Goal: Navigation & Orientation: Find specific page/section

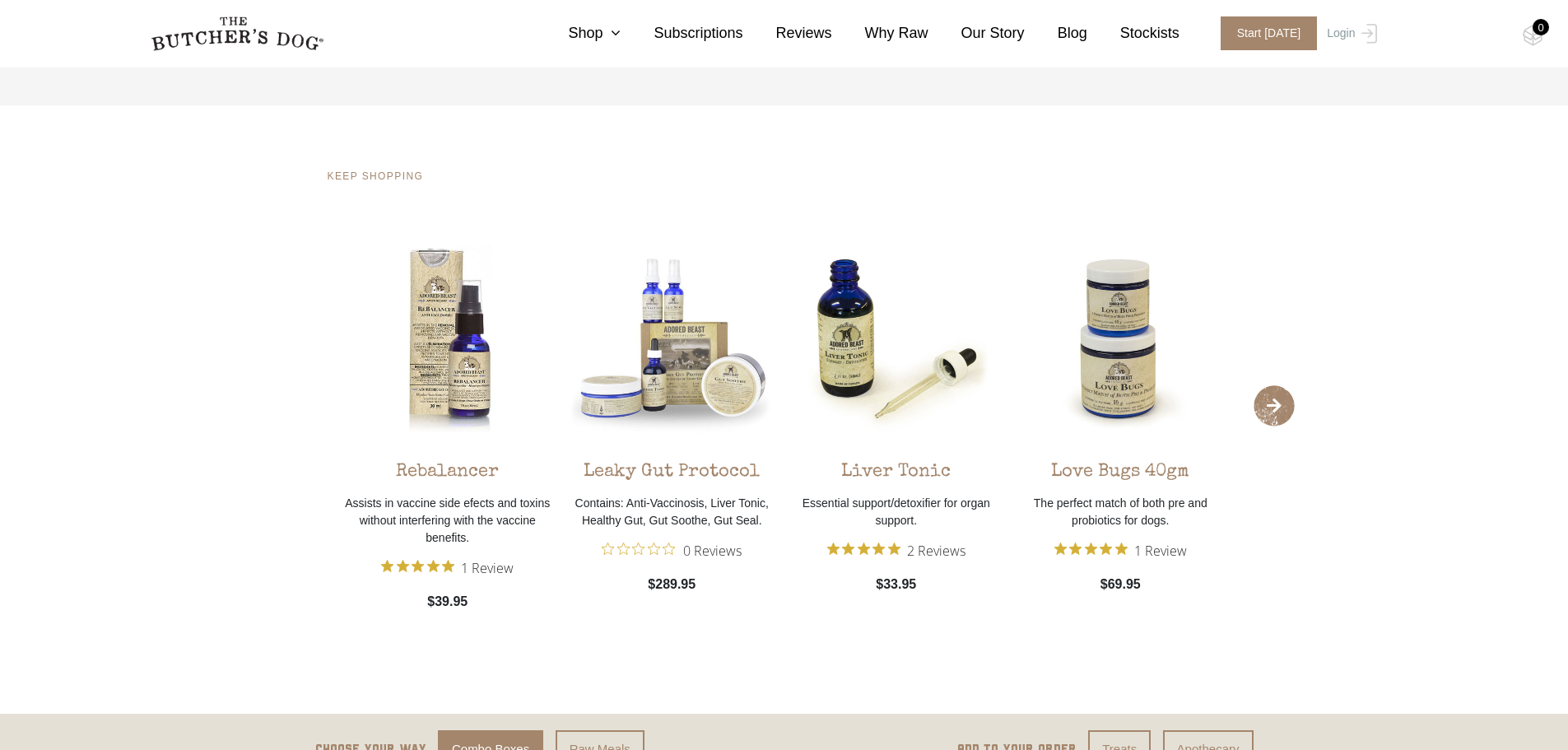
scroll to position [1226, 0]
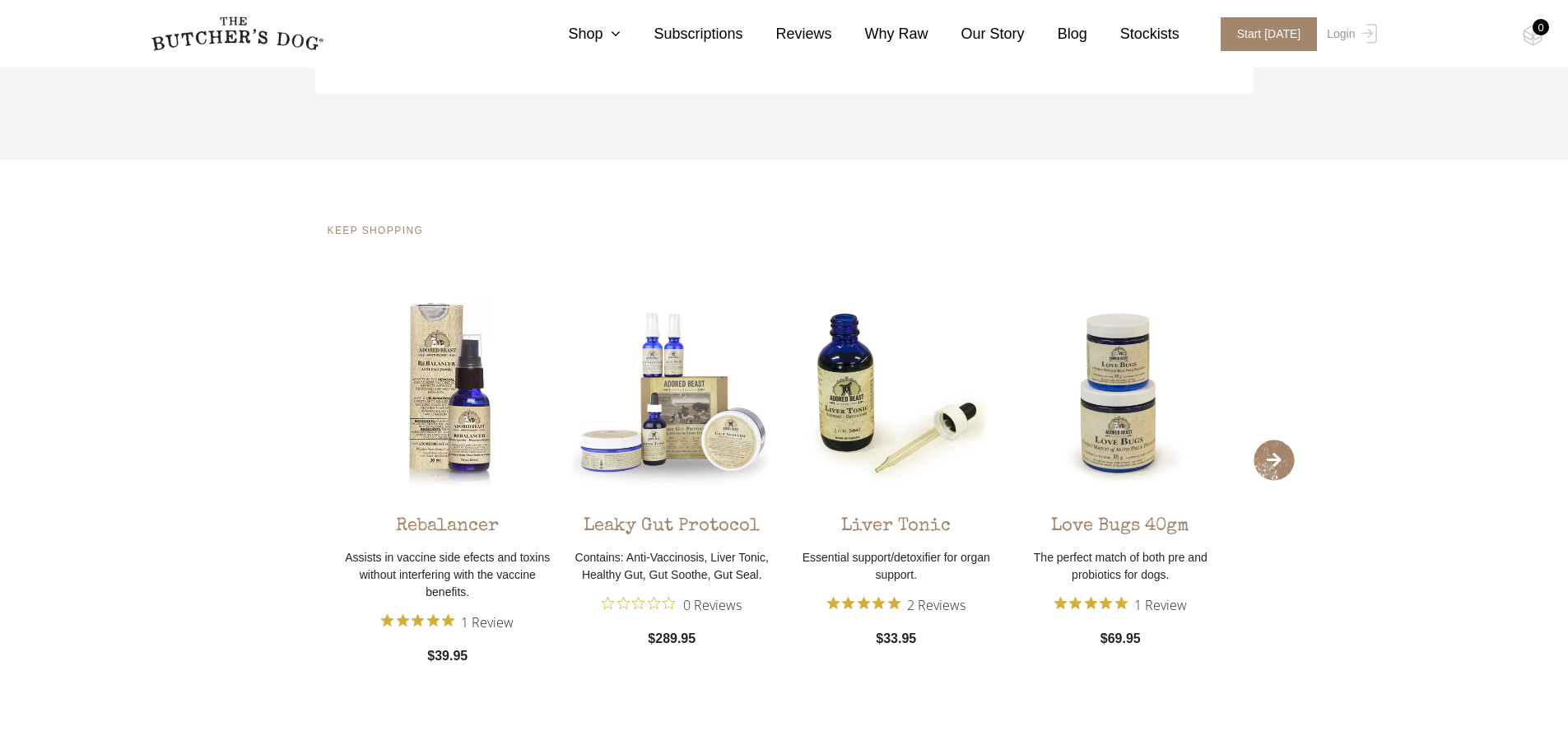
click at [1275, 456] on span "›" at bounding box center [1275, 460] width 41 height 41
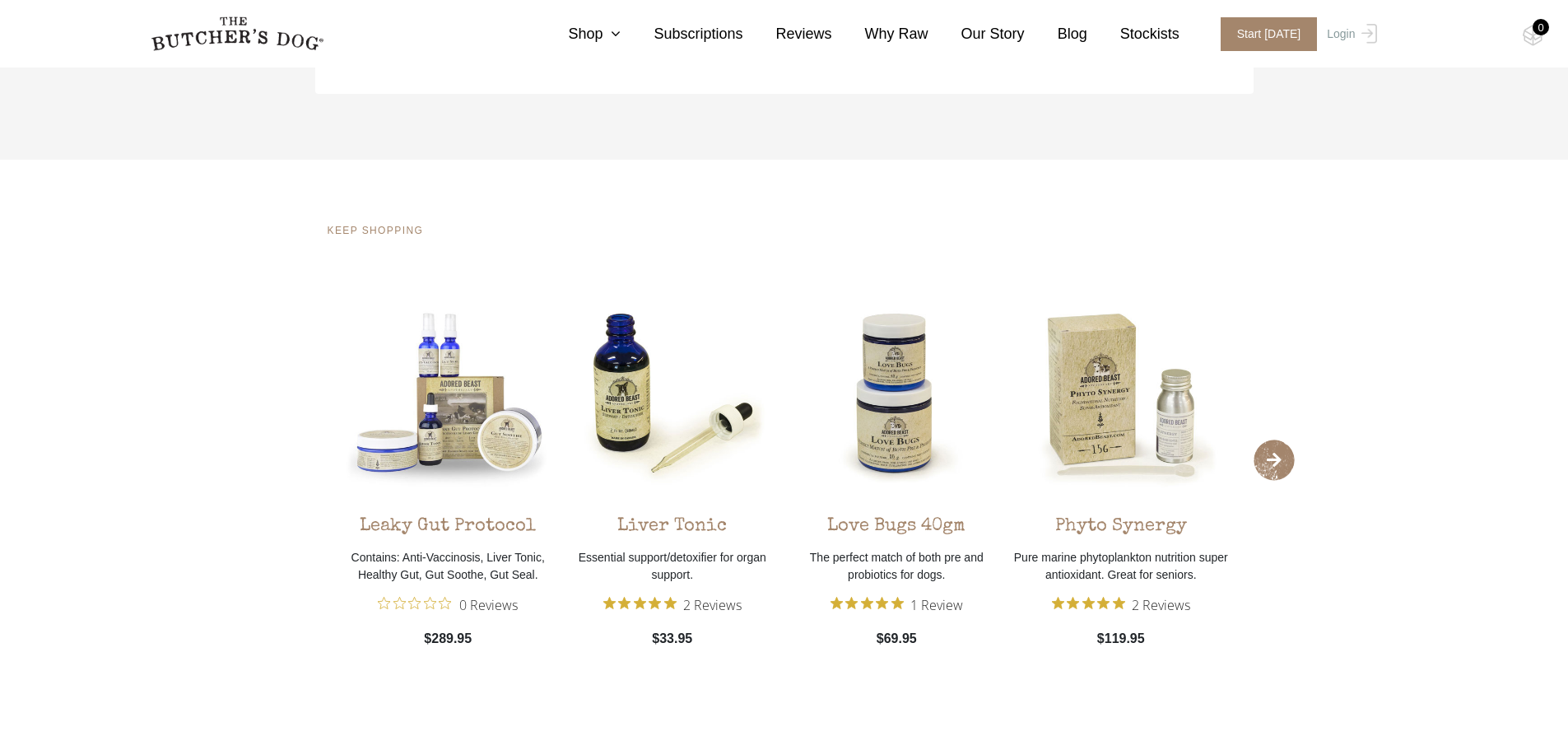
click at [1275, 456] on span "›" at bounding box center [1275, 460] width 41 height 41
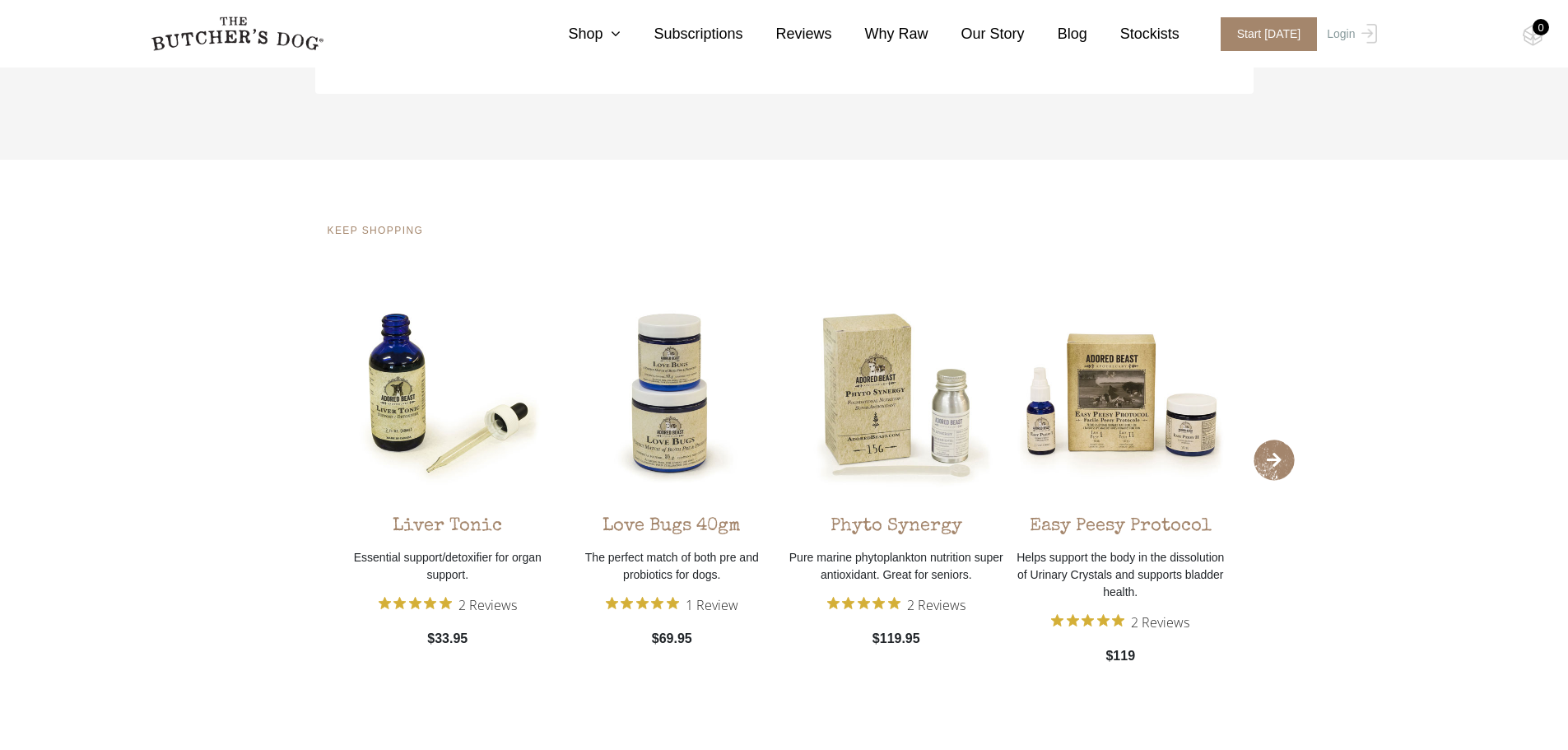
click at [1275, 456] on span "›" at bounding box center [1275, 460] width 41 height 41
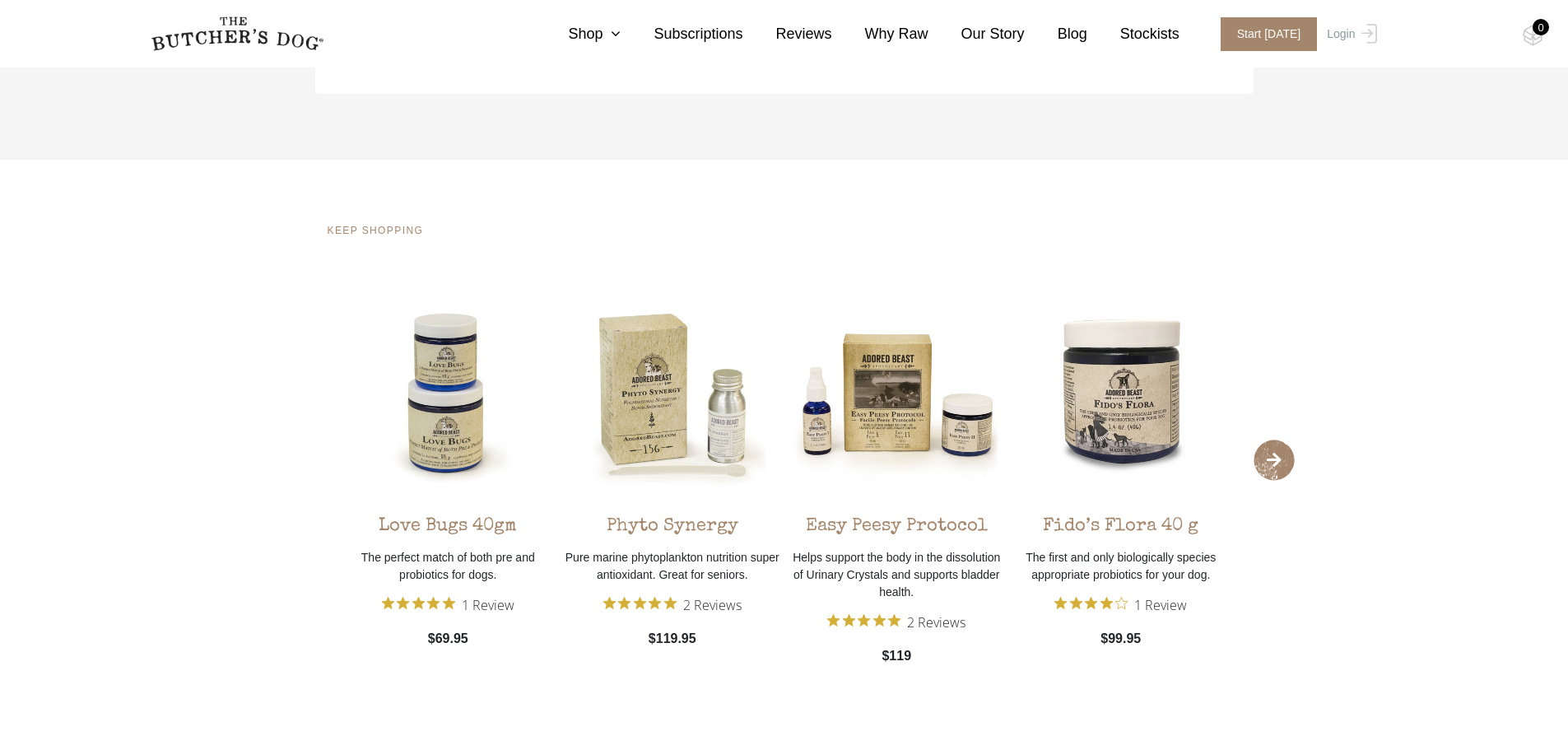
click at [1275, 456] on span "›" at bounding box center [1275, 460] width 41 height 41
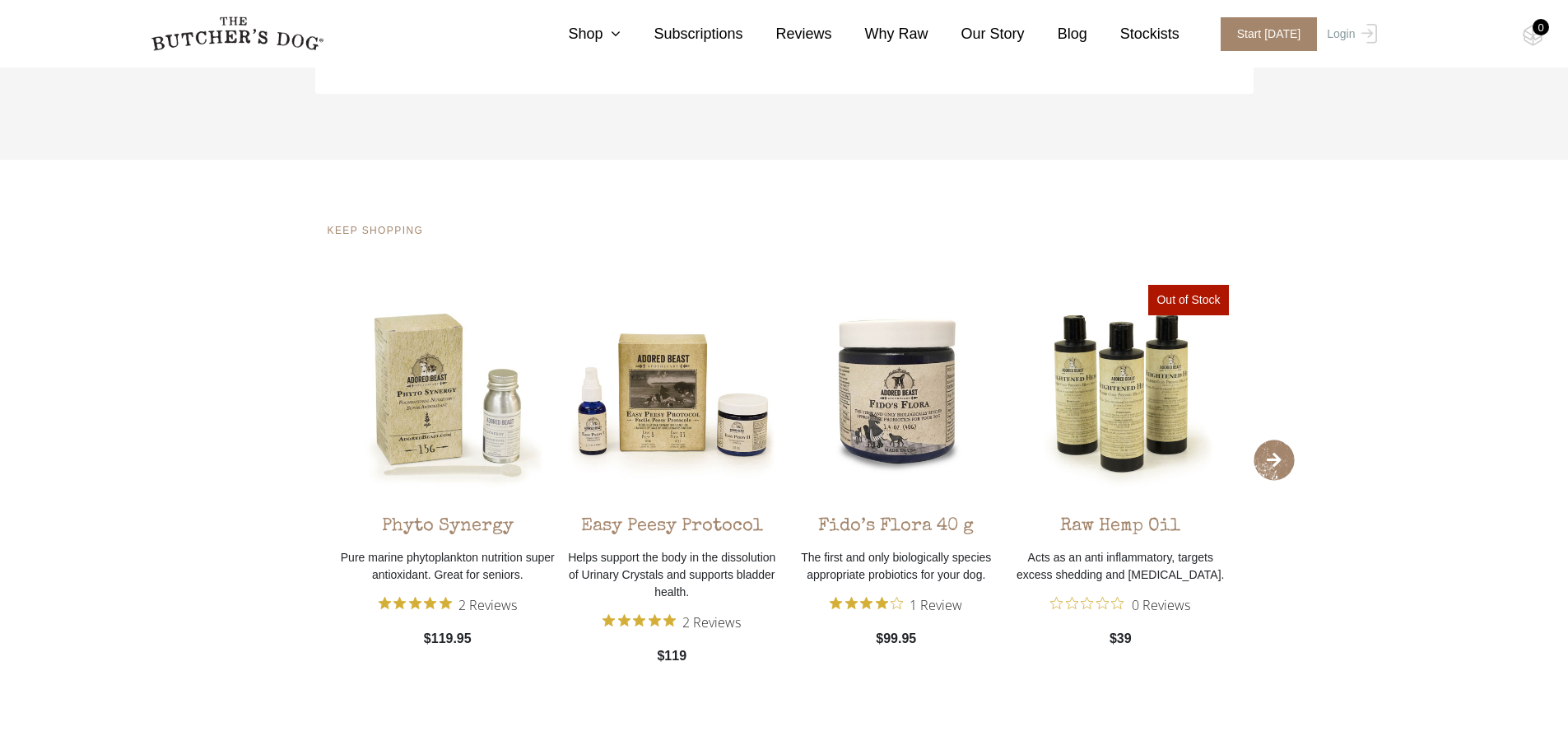
click at [1275, 456] on span "›" at bounding box center [1275, 460] width 41 height 41
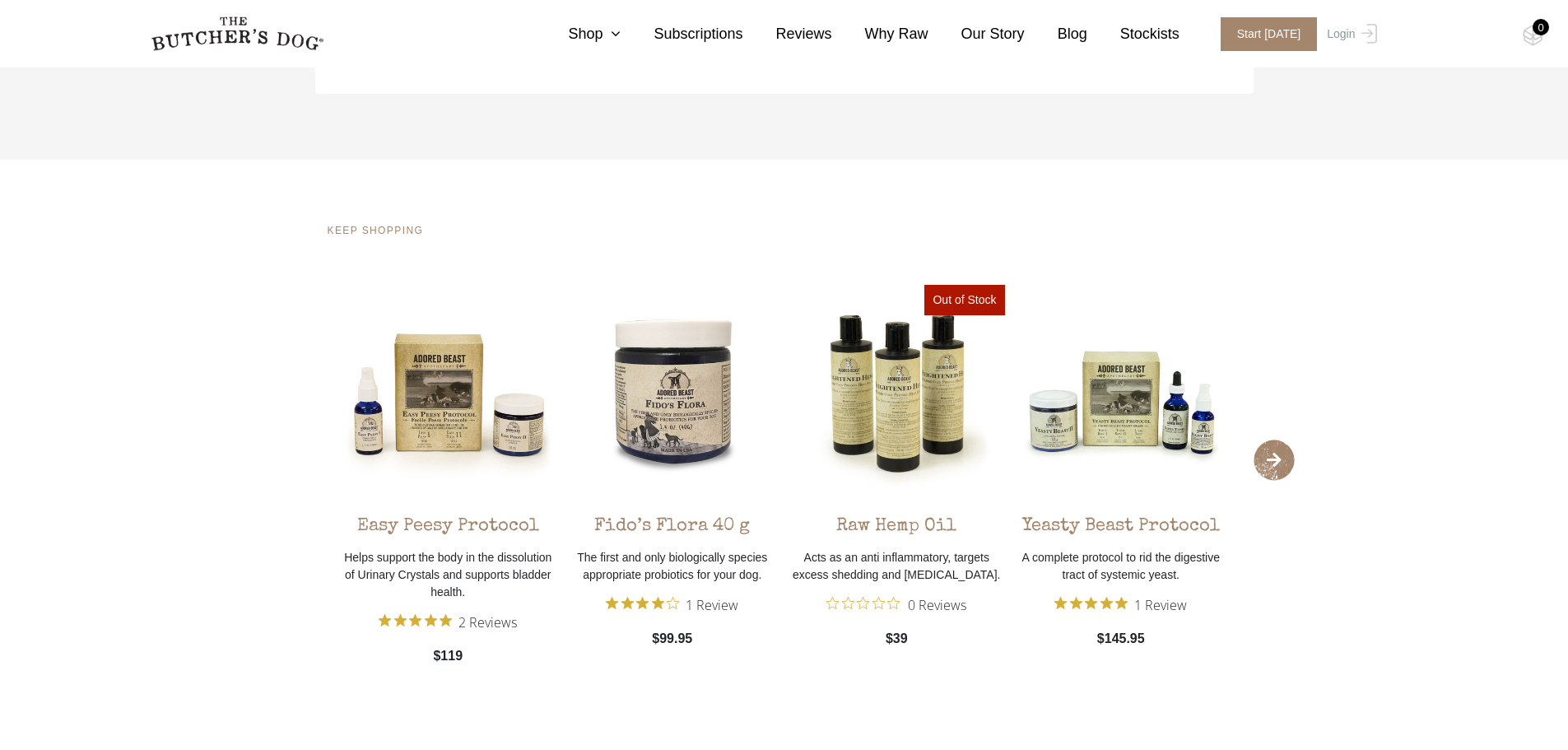
click at [1275, 456] on span "›" at bounding box center [1275, 460] width 41 height 41
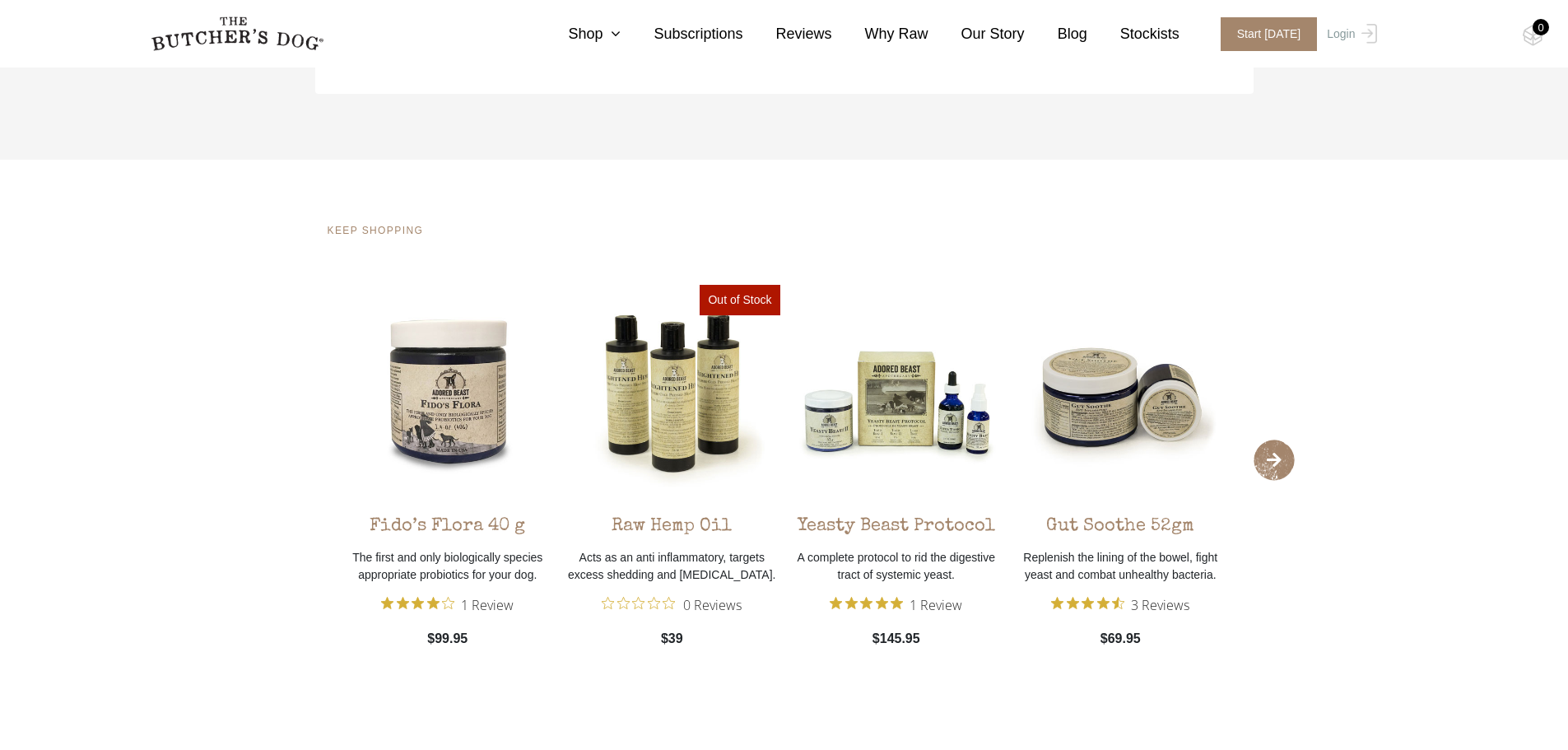
click at [1275, 456] on span "›" at bounding box center [1275, 460] width 41 height 41
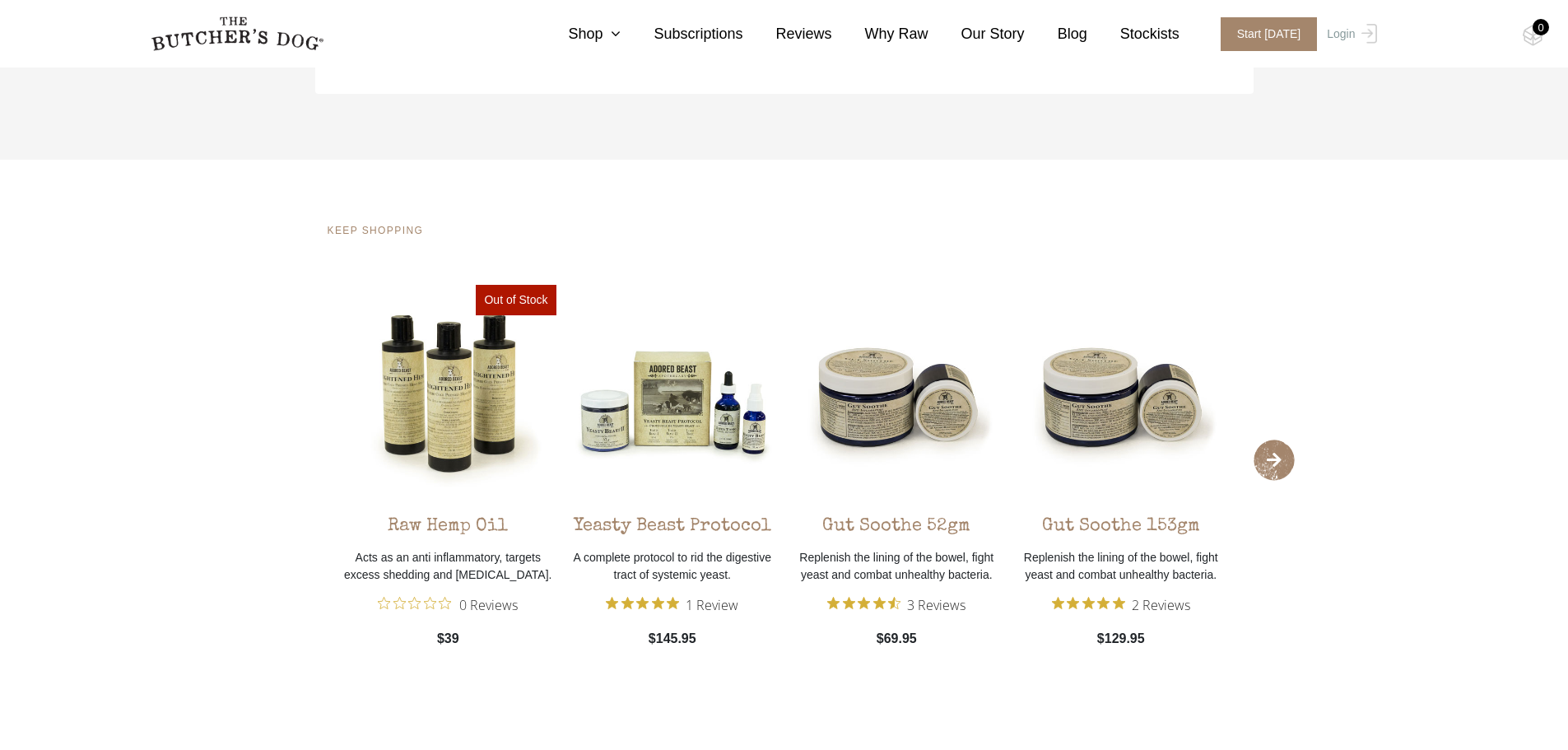
click at [1275, 456] on span "›" at bounding box center [1275, 460] width 41 height 41
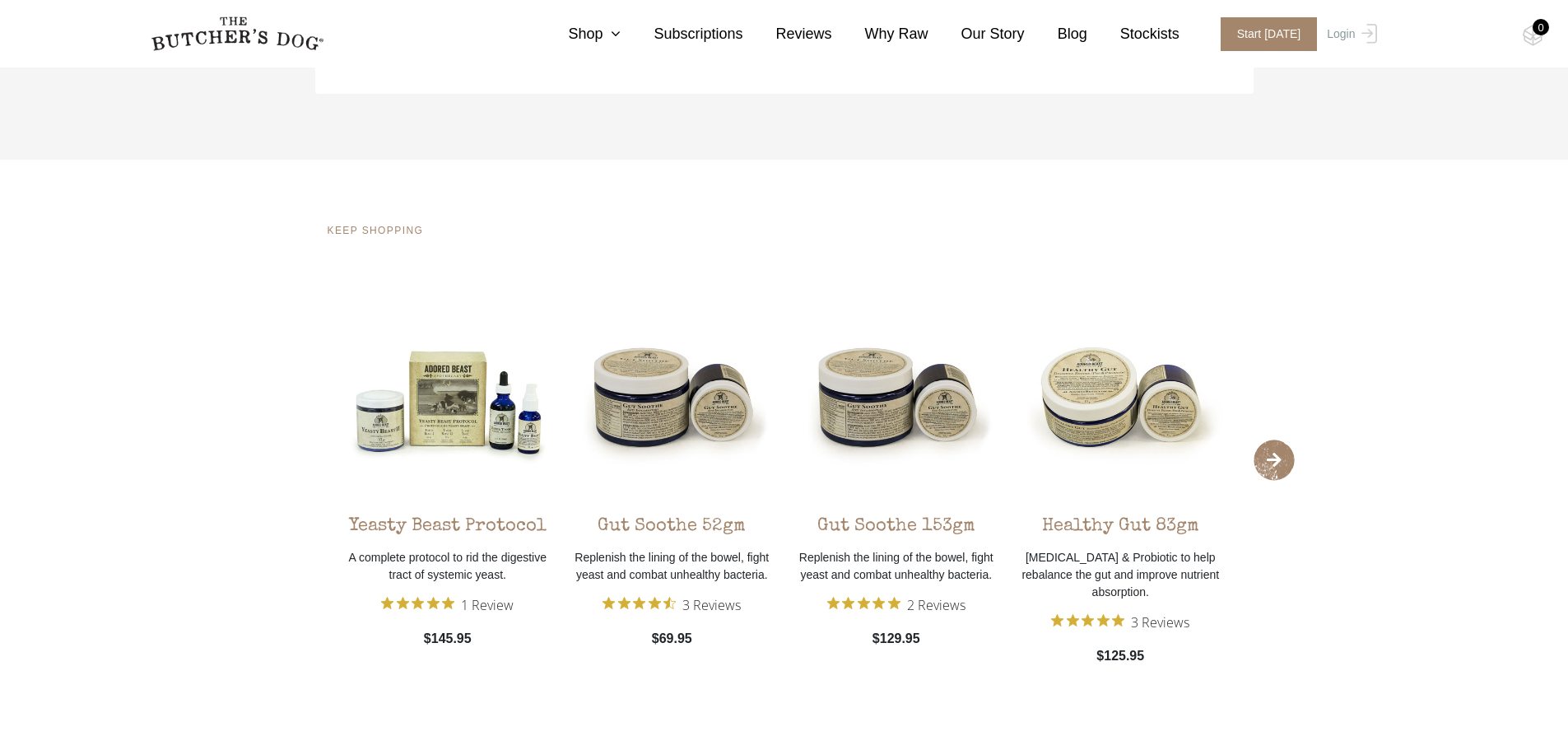
click at [1275, 456] on span "›" at bounding box center [1275, 460] width 41 height 41
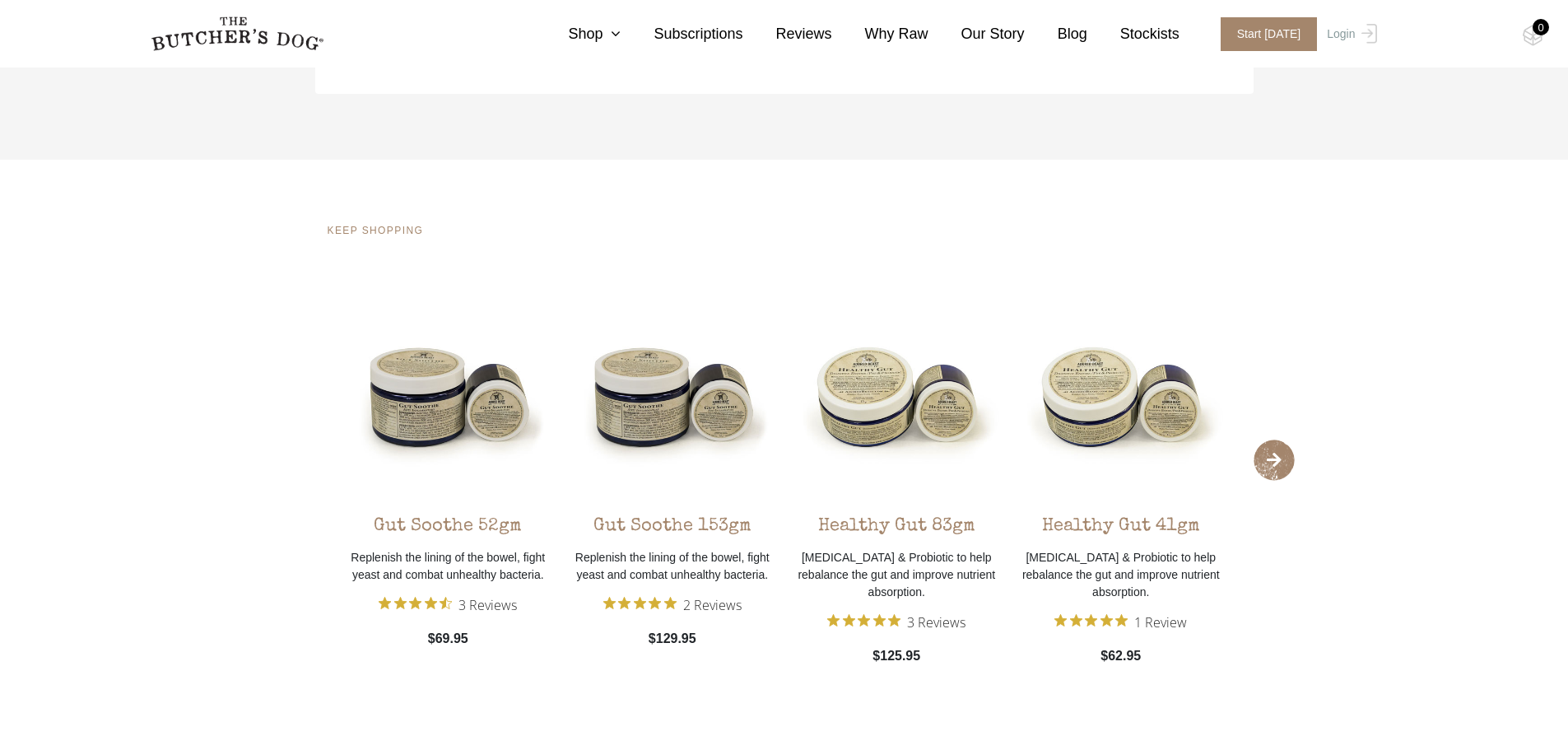
click at [1275, 456] on span "›" at bounding box center [1275, 460] width 41 height 41
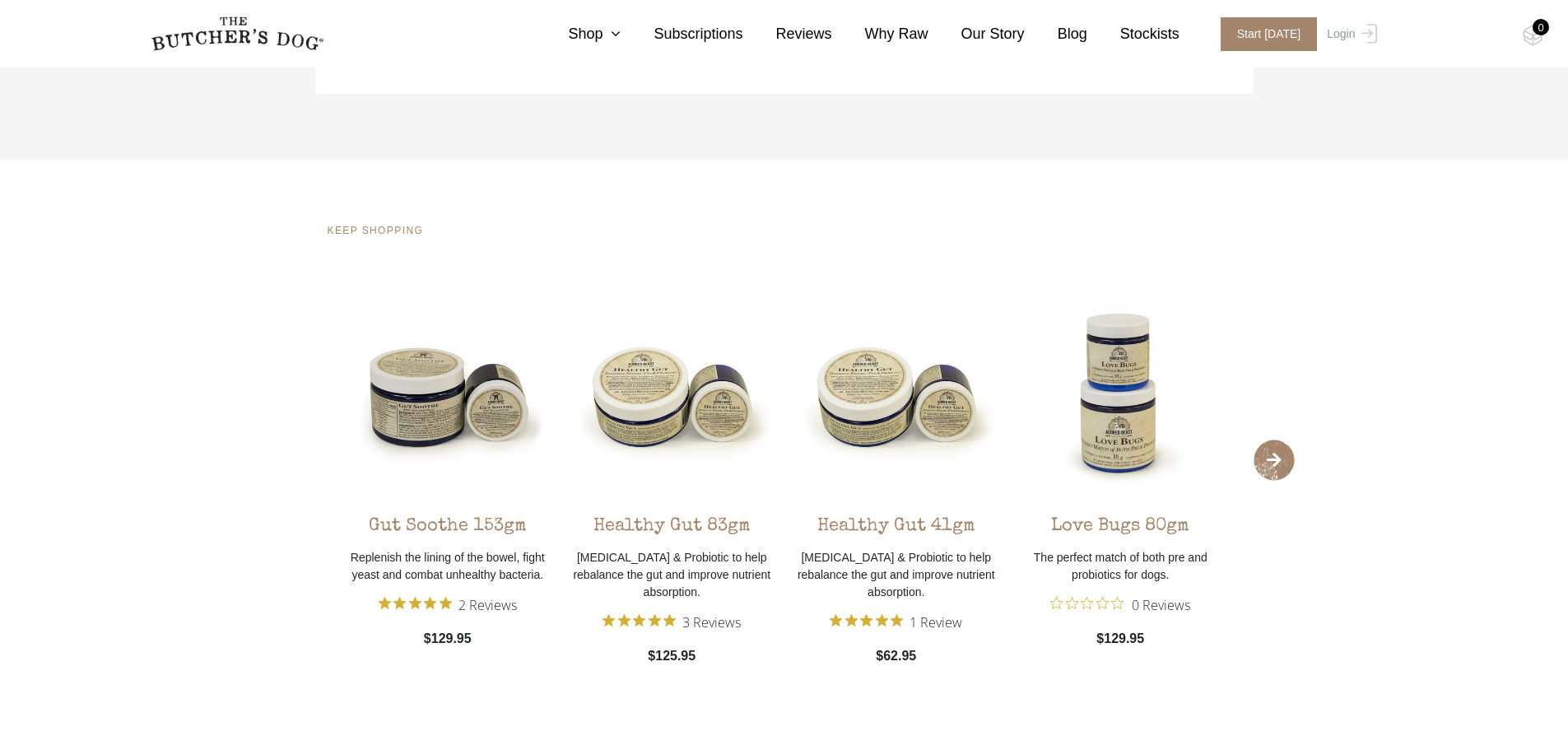
click at [1275, 456] on span "›" at bounding box center [1275, 460] width 41 height 41
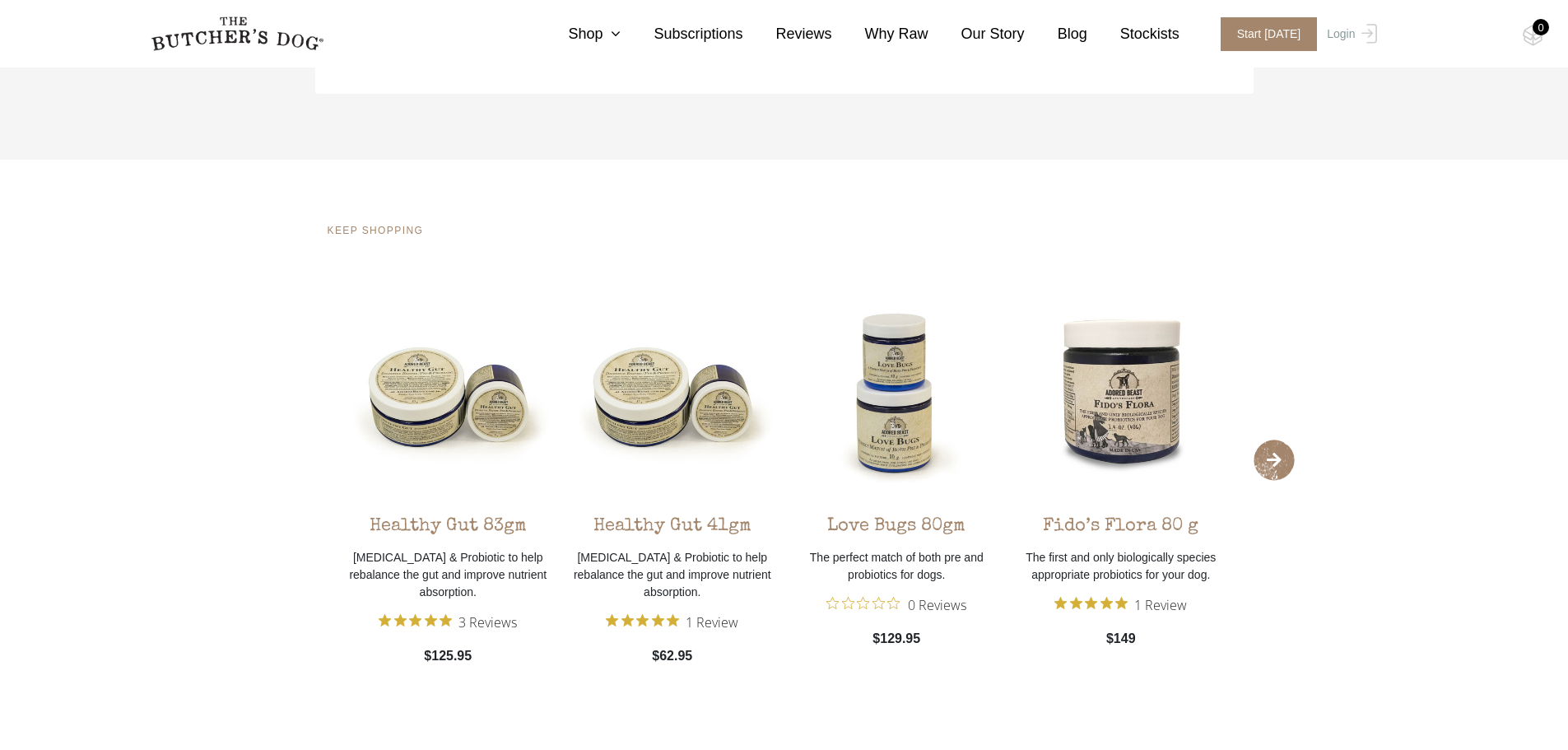
click at [1275, 456] on span "›" at bounding box center [1275, 460] width 41 height 41
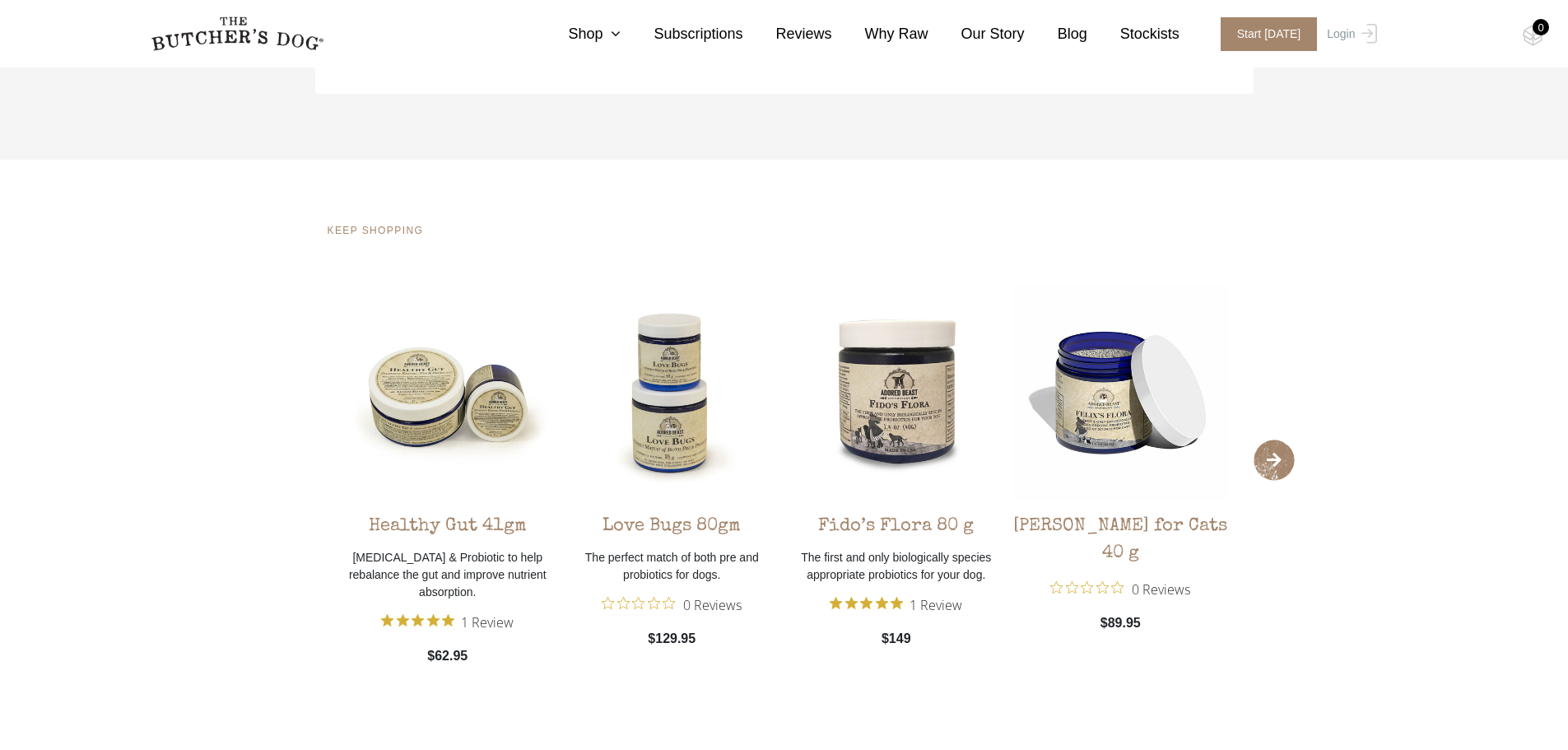
click at [1275, 456] on span "›" at bounding box center [1275, 460] width 41 height 41
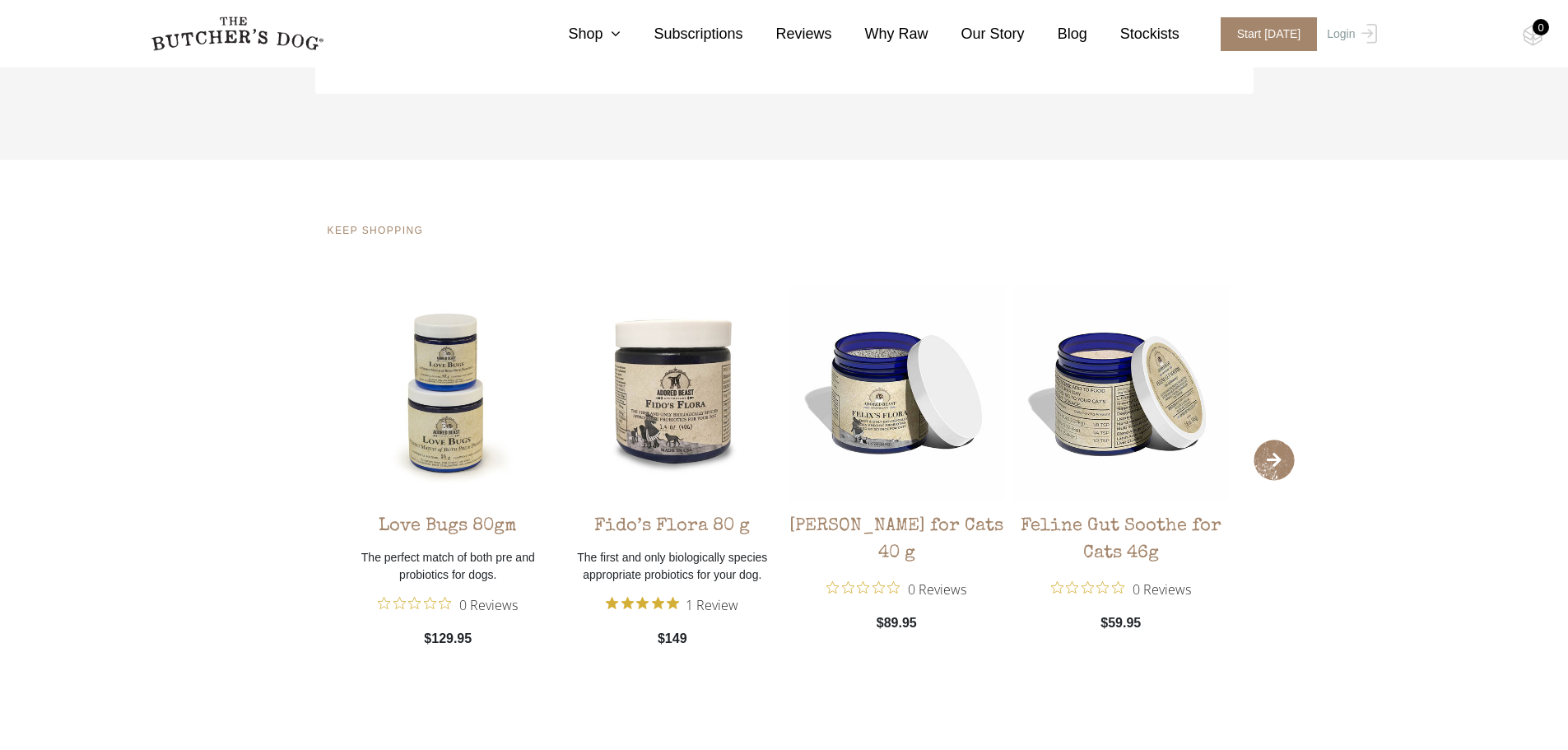
click at [1275, 456] on span "›" at bounding box center [1275, 460] width 41 height 41
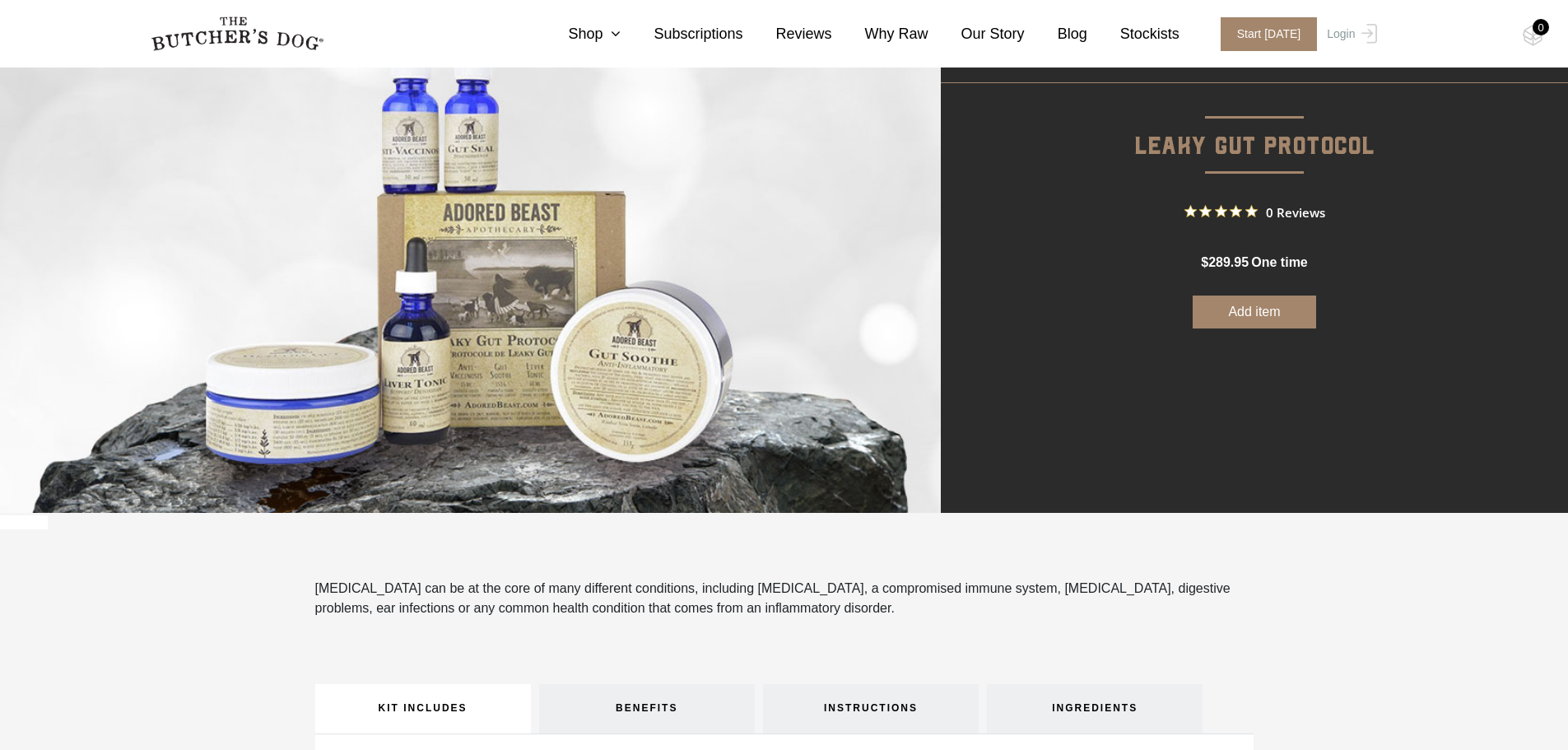
scroll to position [0, 0]
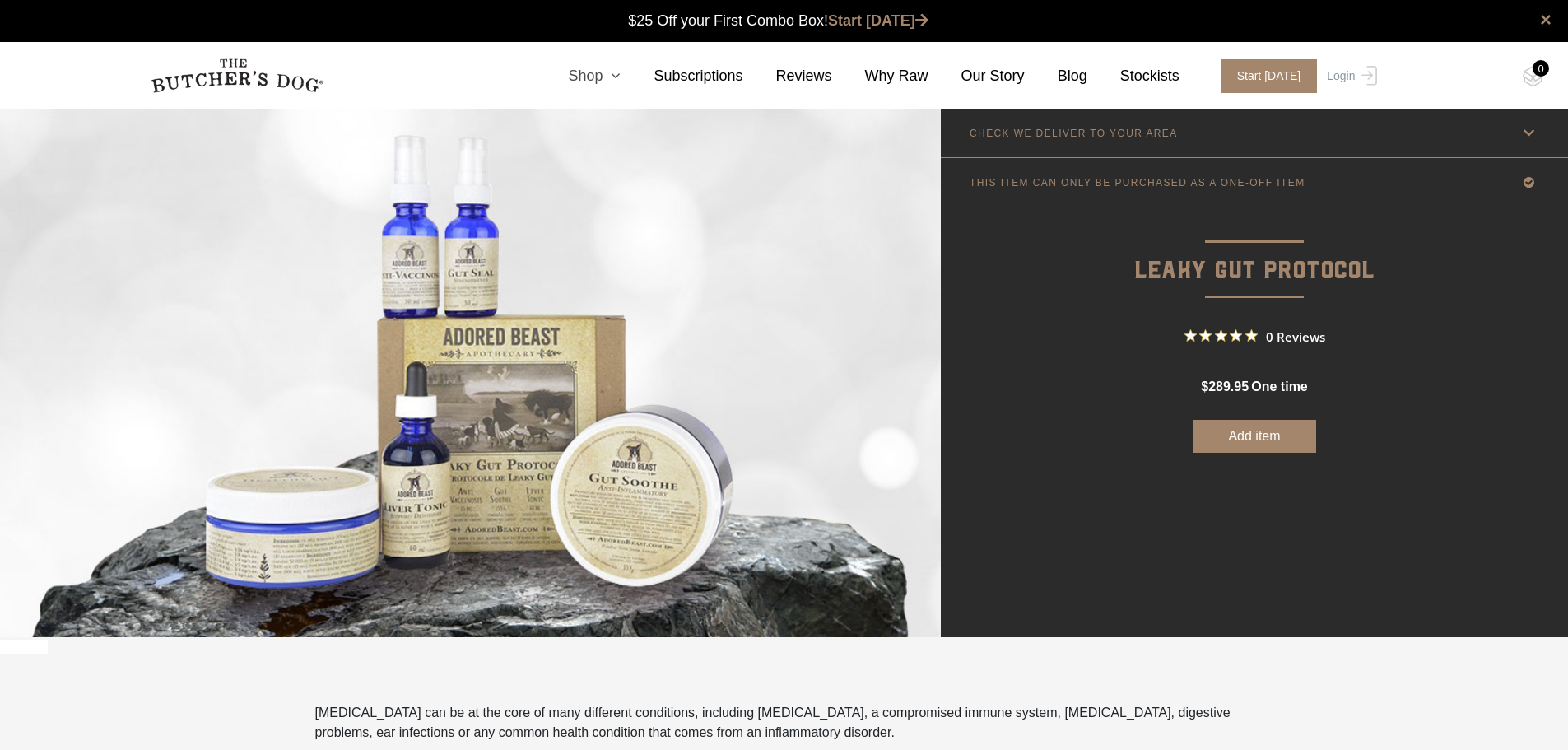
click at [621, 69] on icon at bounding box center [611, 75] width 18 height 15
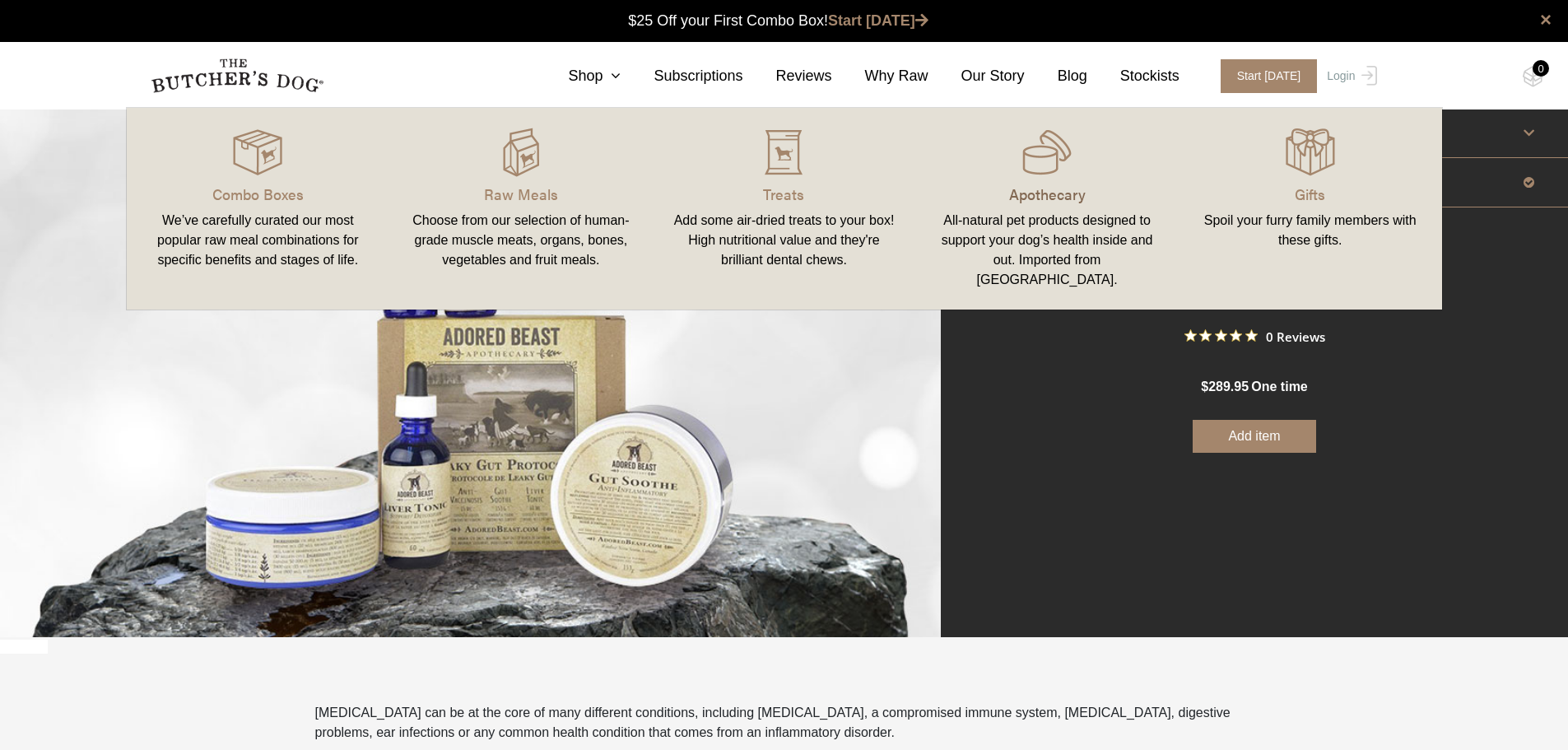
click at [1031, 194] on p "Apothecary" at bounding box center [1047, 194] width 224 height 22
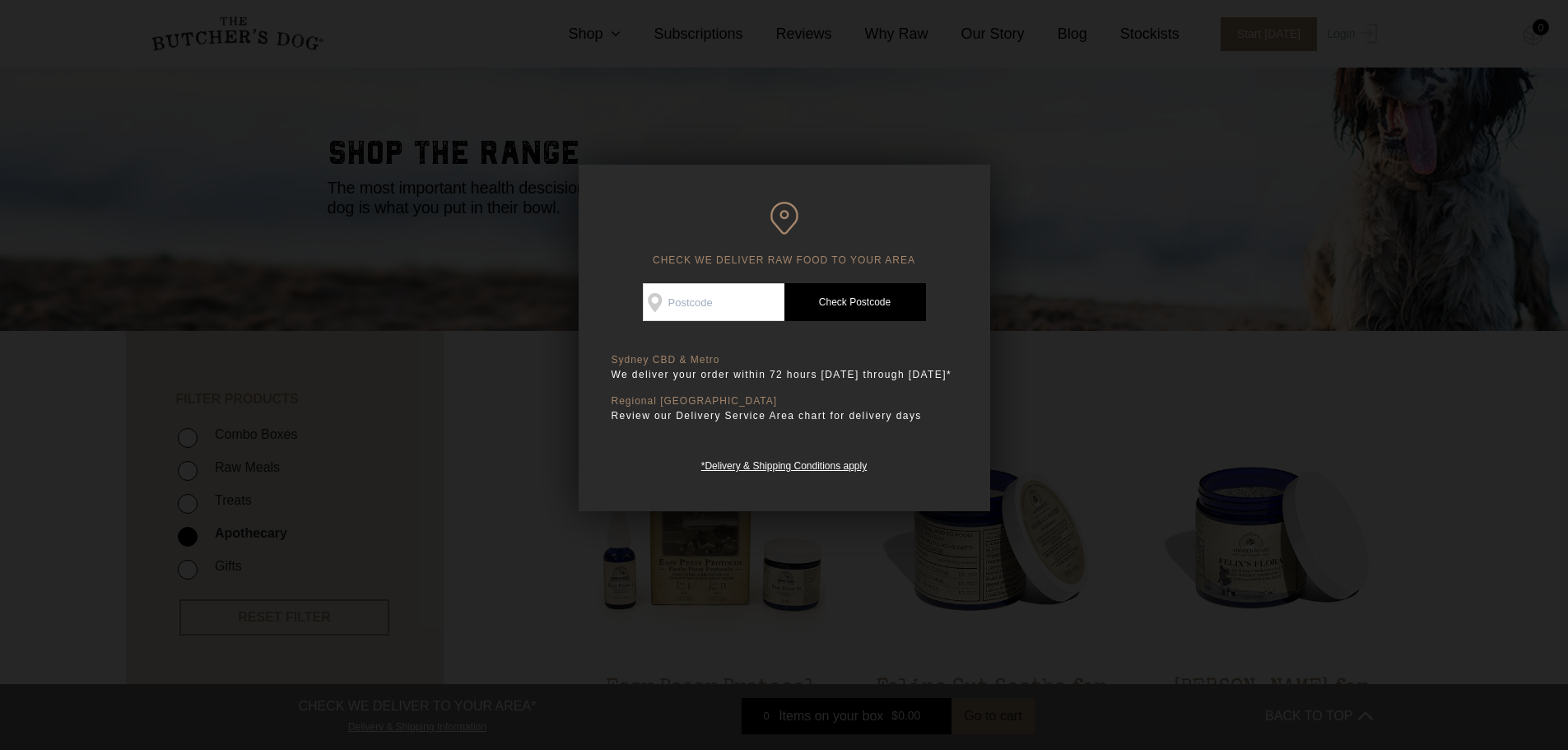
click at [1215, 279] on div at bounding box center [784, 375] width 1568 height 750
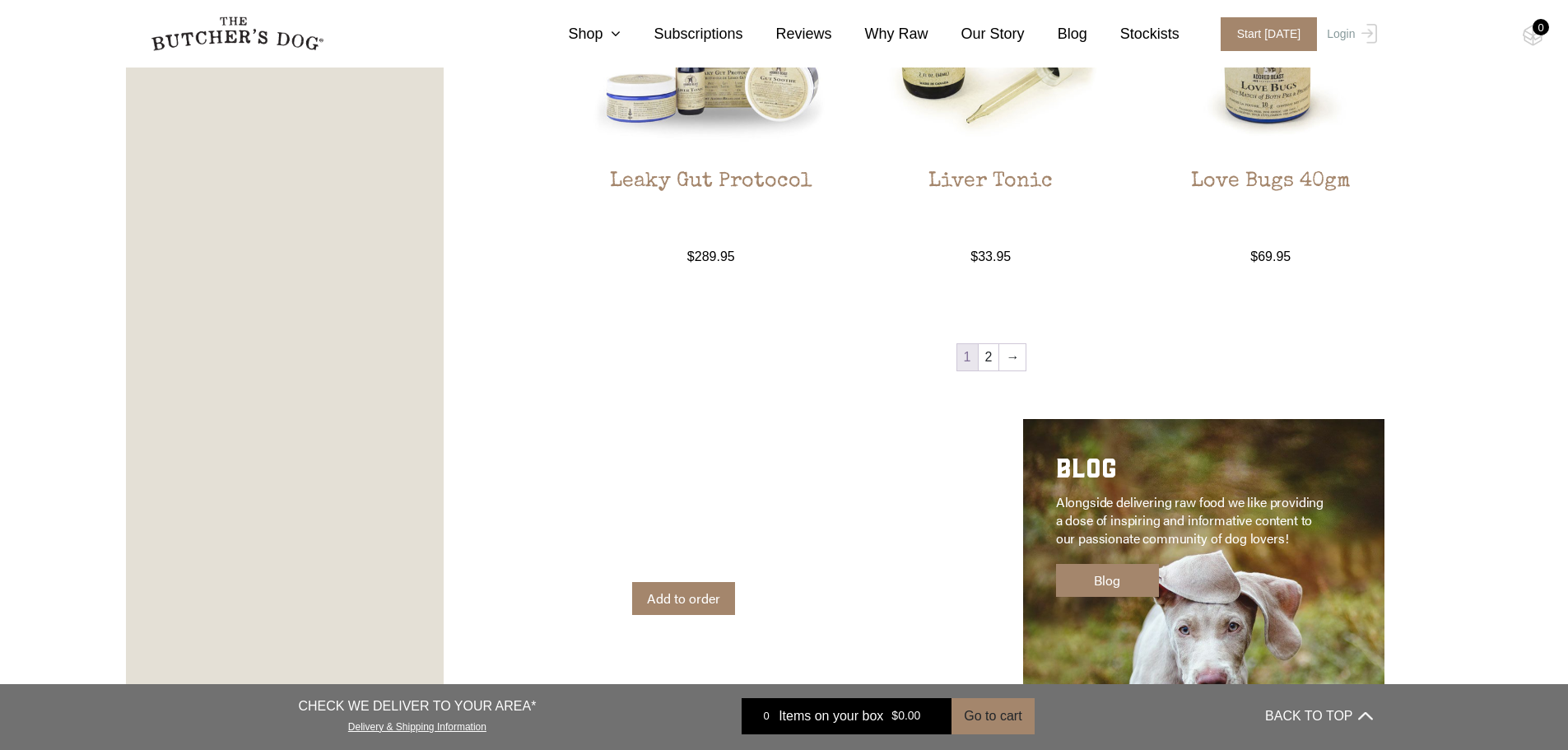
scroll to position [1894, 0]
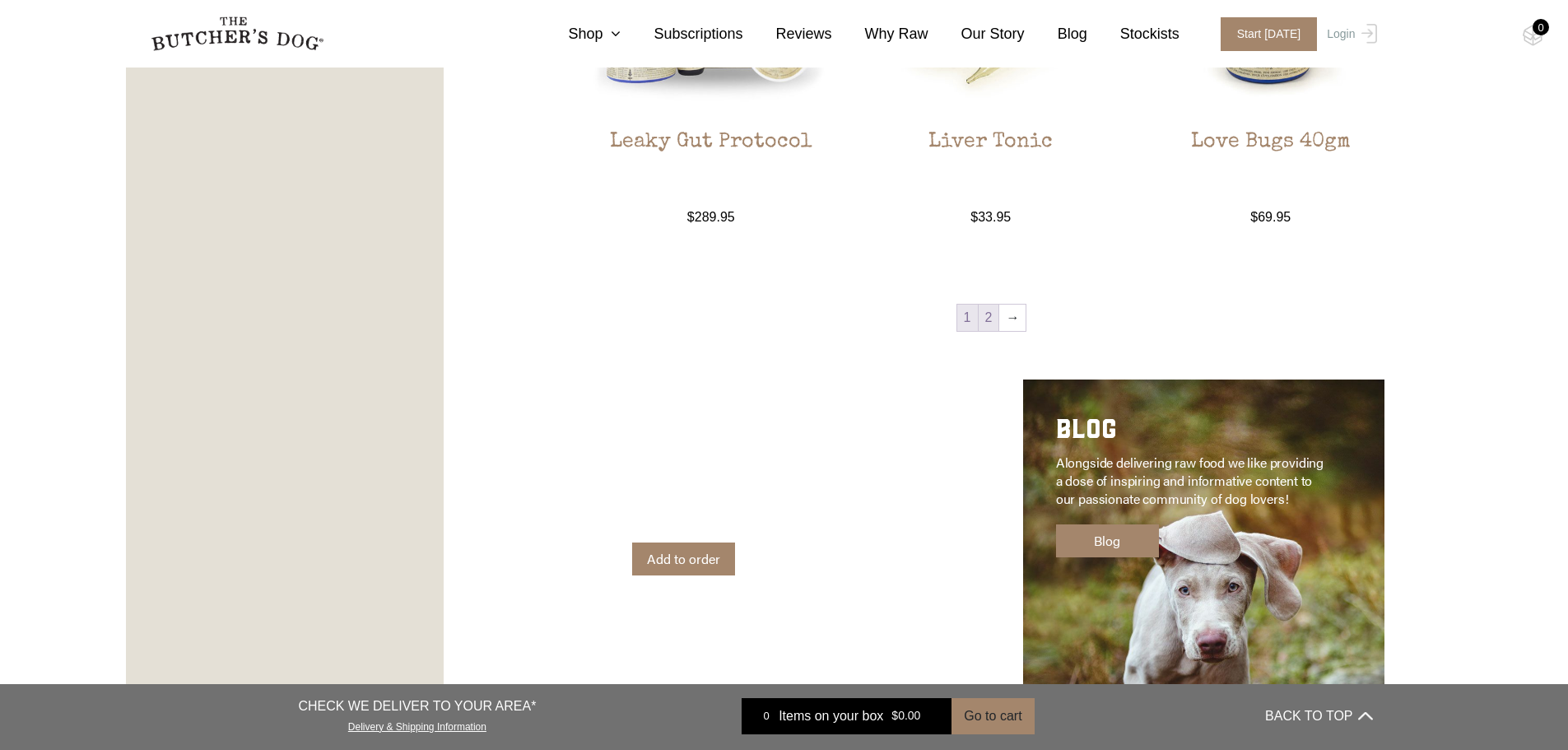
click at [988, 305] on link "2" at bounding box center [989, 317] width 21 height 27
